Goal: Task Accomplishment & Management: Use online tool/utility

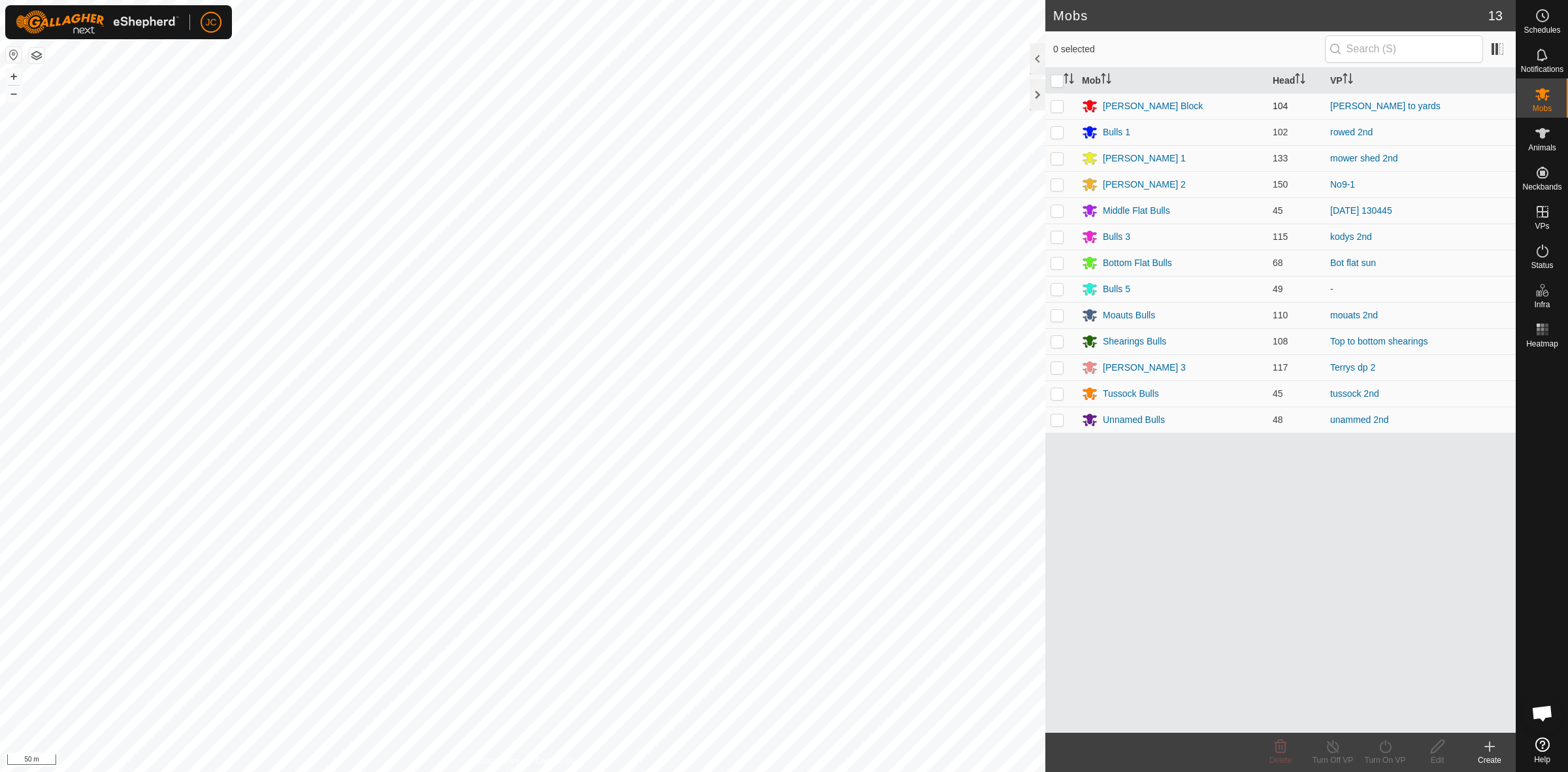
drag, startPoint x: 1058, startPoint y: 108, endPoint x: 1068, endPoint y: 108, distance: 10.0
click at [1058, 108] on p-checkbox at bounding box center [1057, 105] width 13 height 10
checkbox input "true"
click at [1378, 742] on icon at bounding box center [1385, 746] width 17 height 16
click at [1374, 714] on link "Now" at bounding box center [1424, 717] width 129 height 26
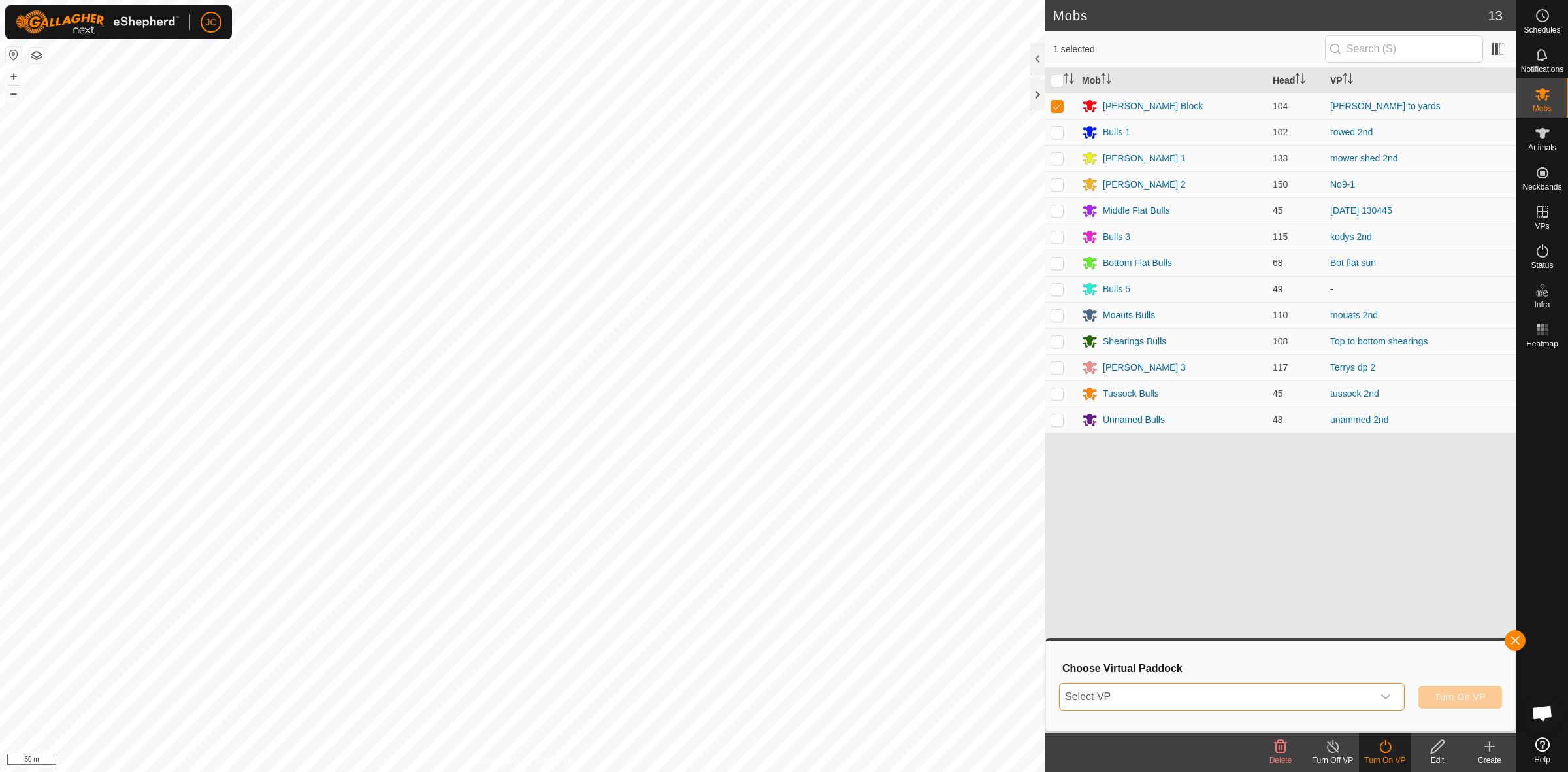
click at [1318, 693] on span "Select VP" at bounding box center [1216, 696] width 312 height 26
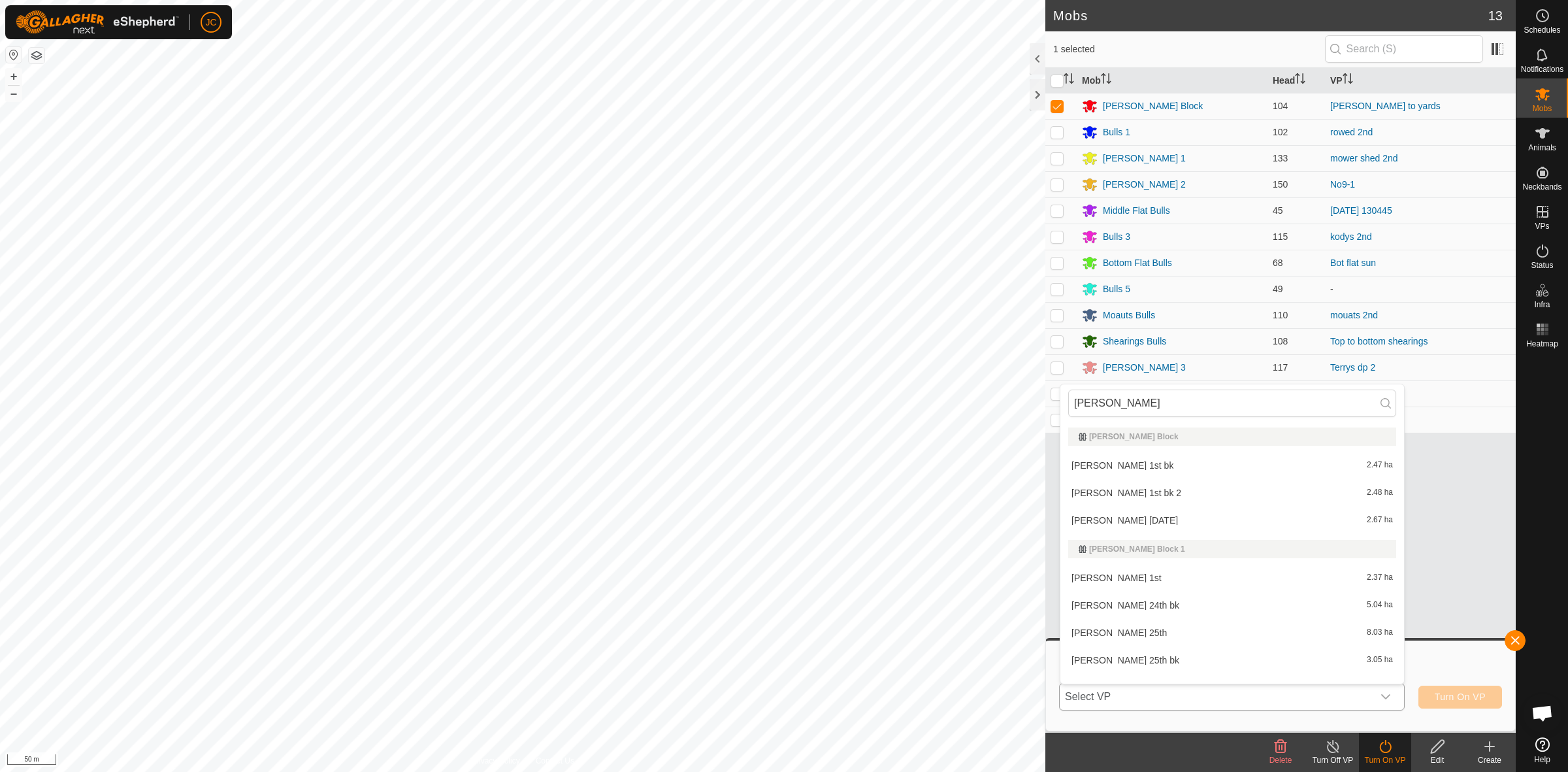
scroll to position [17, 0]
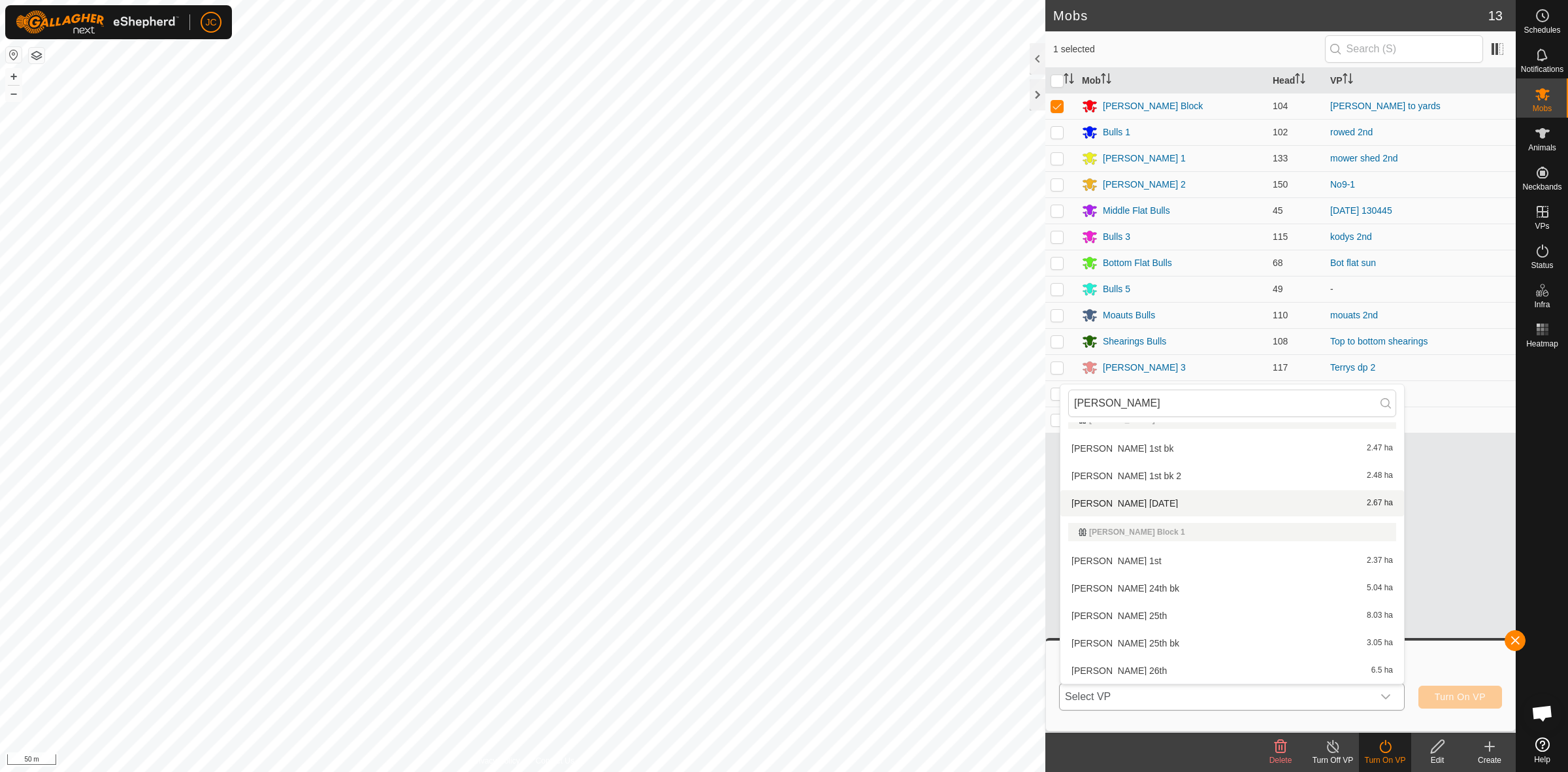
type input "[PERSON_NAME]"
click at [1124, 497] on li "[PERSON_NAME] [DATE] 2.67 ha" at bounding box center [1231, 503] width 343 height 26
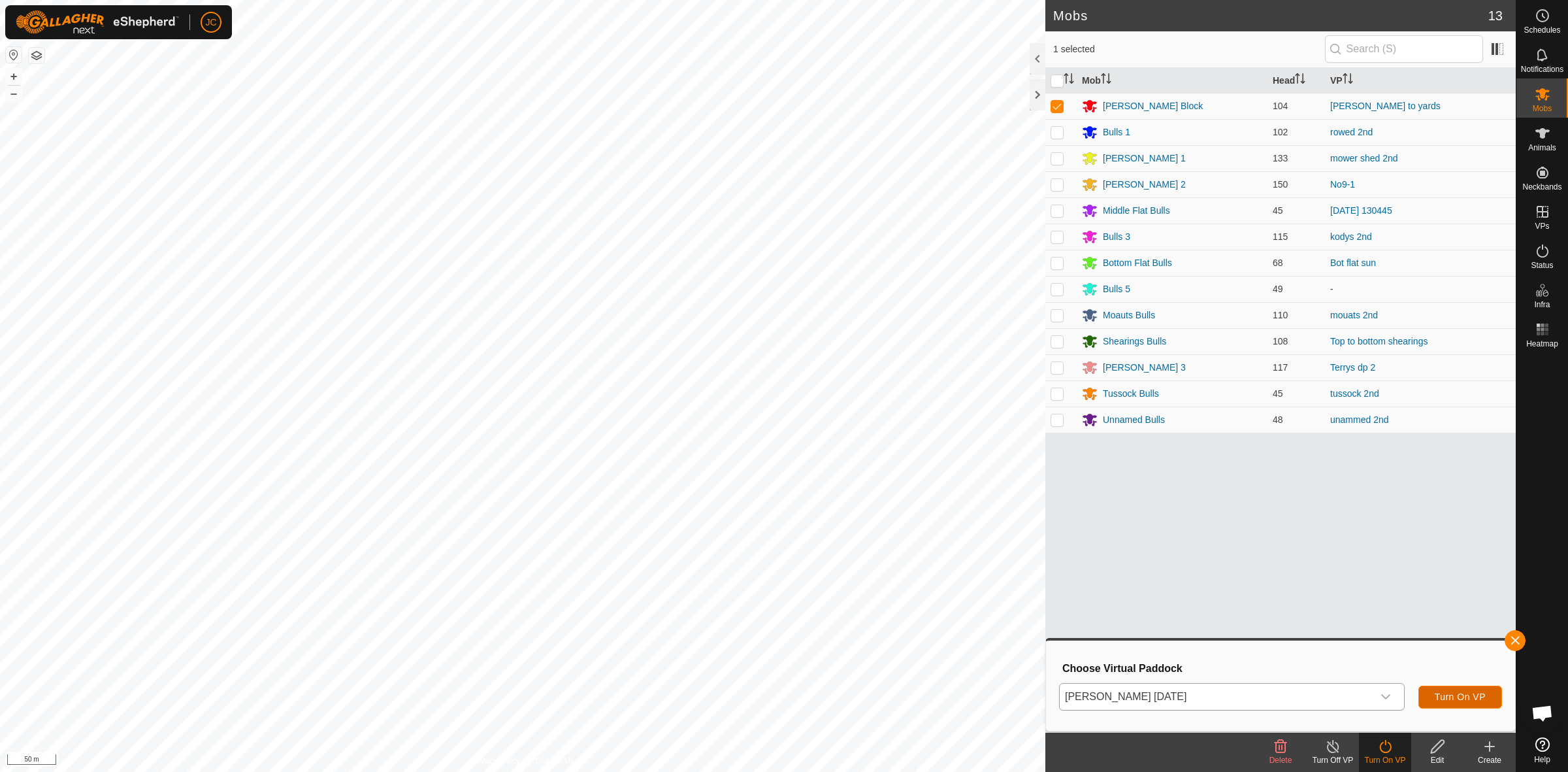
click at [1442, 694] on span "Turn On VP" at bounding box center [1460, 696] width 51 height 10
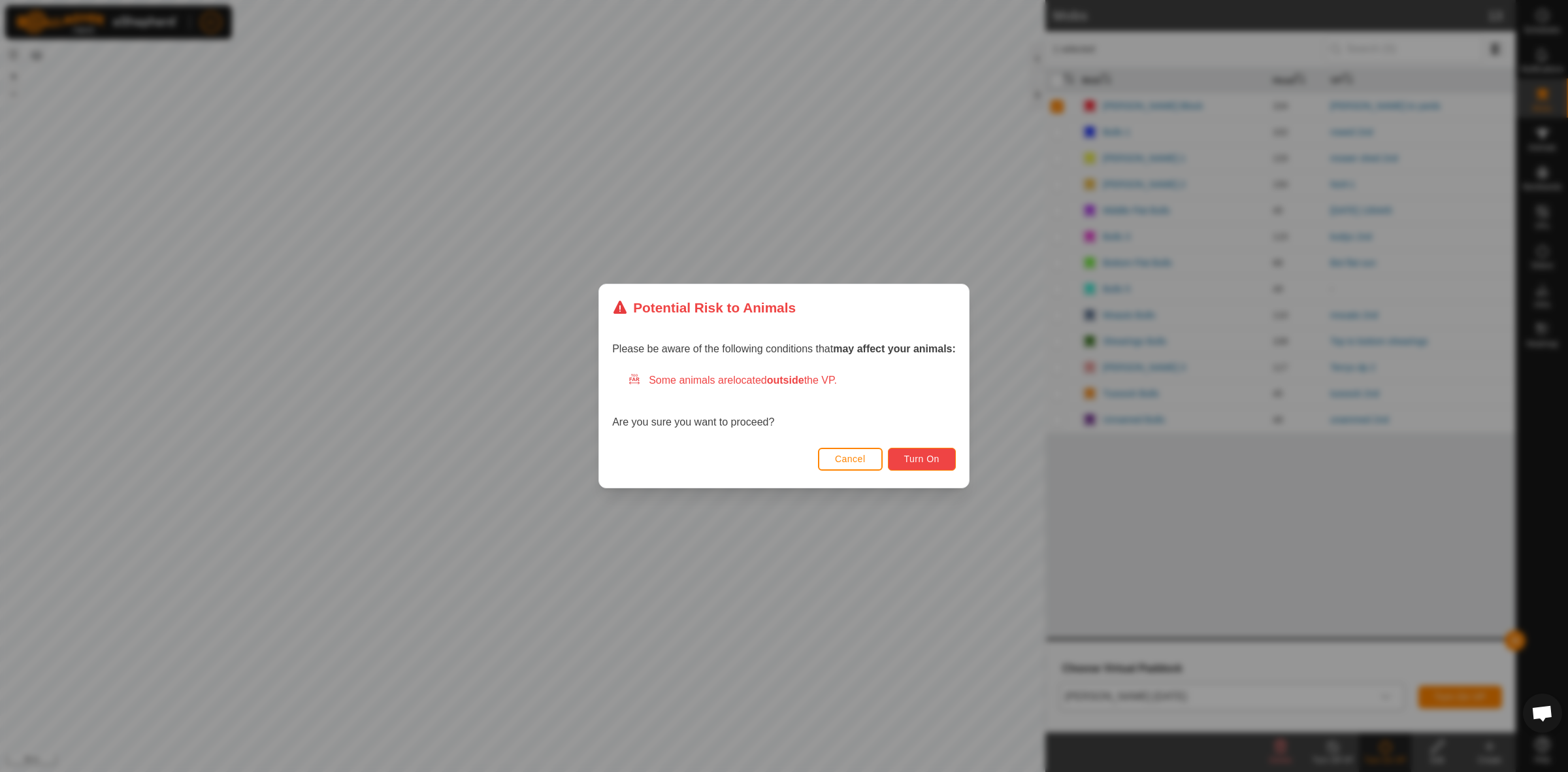
click at [939, 455] on span "Turn On" at bounding box center [922, 458] width 36 height 10
